Goal: Information Seeking & Learning: Learn about a topic

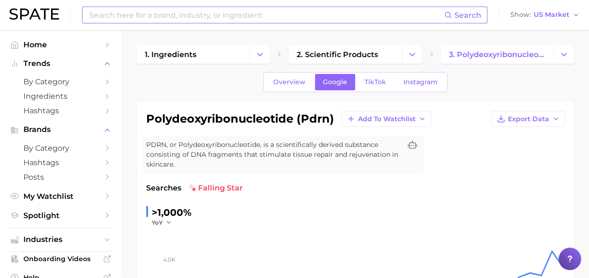
click at [186, 11] on input at bounding box center [266, 15] width 356 height 16
type input "textured hair"
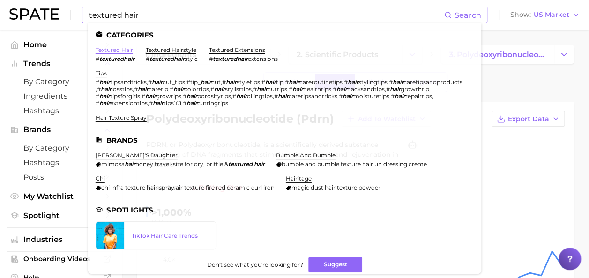
click at [124, 49] on link "textured hair" at bounding box center [114, 49] width 37 height 7
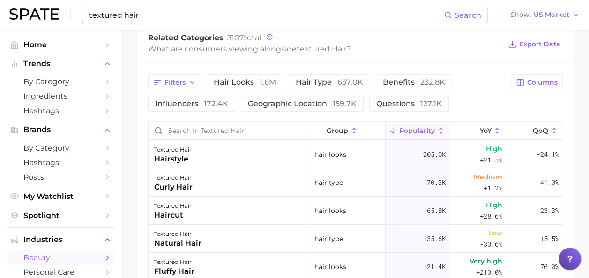
scroll to position [470, 0]
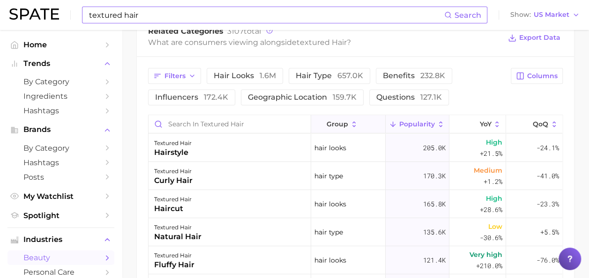
click at [346, 119] on button "group" at bounding box center [348, 124] width 75 height 18
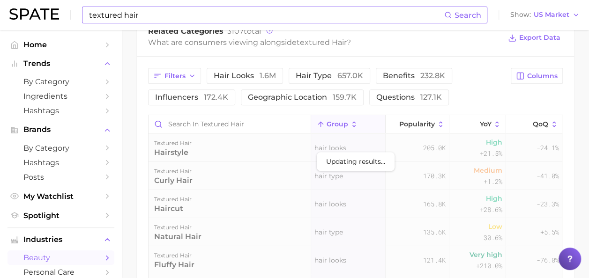
click at [342, 125] on span "group" at bounding box center [338, 123] width 22 height 7
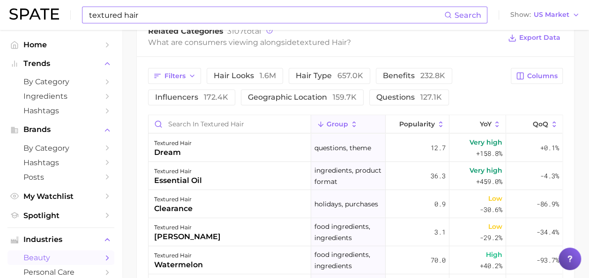
click at [350, 123] on icon at bounding box center [354, 124] width 8 height 8
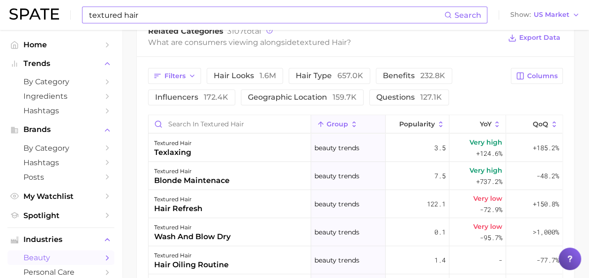
click at [481, 89] on div "Filters hair looks 1.6m hair type 657.0k benefits 232.8k influencers 172.4k geo…" at bounding box center [326, 86] width 357 height 37
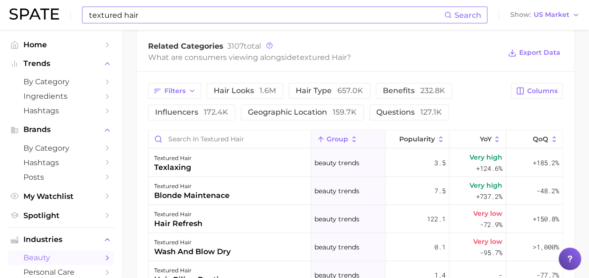
scroll to position [454, 0]
